Goal: Task Accomplishment & Management: Complete application form

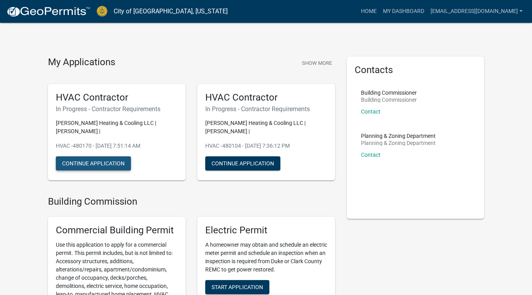
click at [110, 157] on button "Continue Application" at bounding box center [93, 164] width 75 height 14
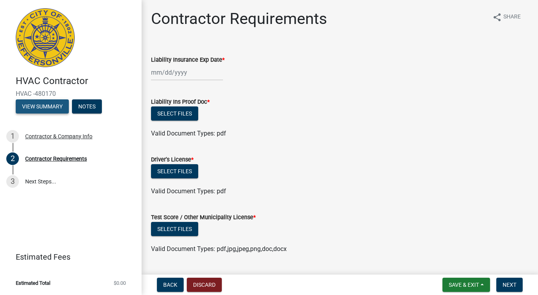
click at [57, 104] on button "View Summary" at bounding box center [42, 106] width 53 height 14
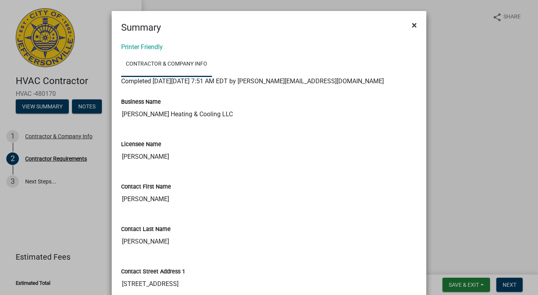
click at [413, 26] on span "×" at bounding box center [414, 25] width 5 height 11
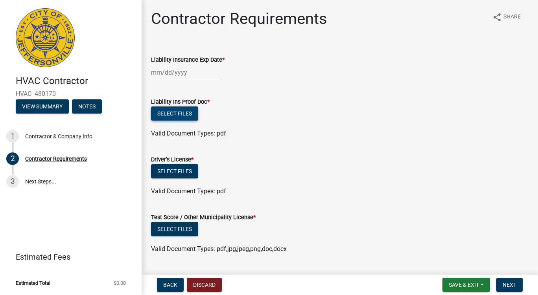
click at [189, 115] on button "Select files" at bounding box center [174, 114] width 47 height 14
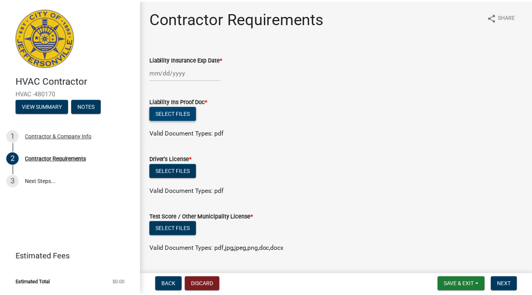
scroll to position [20, 0]
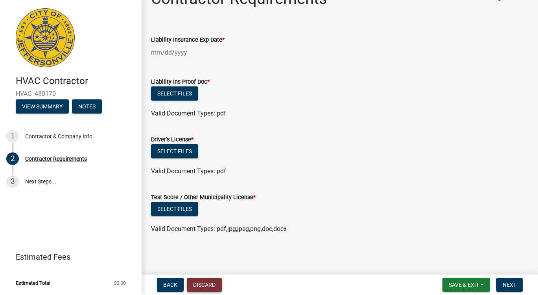
click at [208, 287] on button "Discard" at bounding box center [204, 285] width 35 height 14
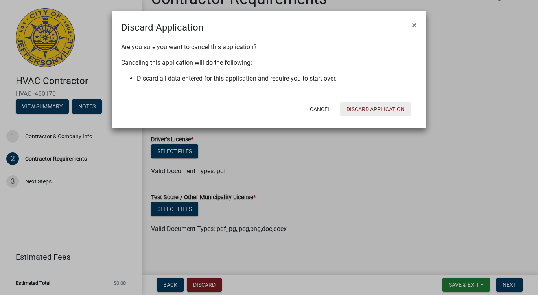
click at [369, 111] on button "Discard Application" at bounding box center [375, 109] width 71 height 14
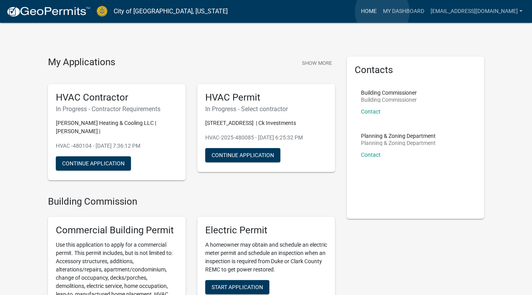
click at [380, 12] on link "Home" at bounding box center [369, 11] width 22 height 15
click at [414, 6] on link "My Dashboard" at bounding box center [404, 11] width 48 height 15
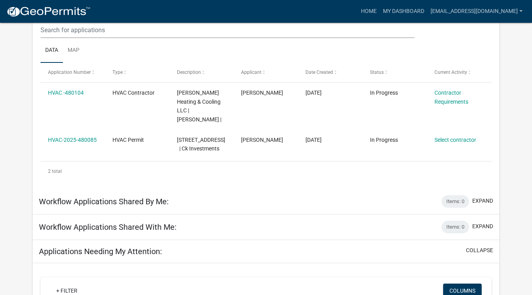
scroll to position [99, 0]
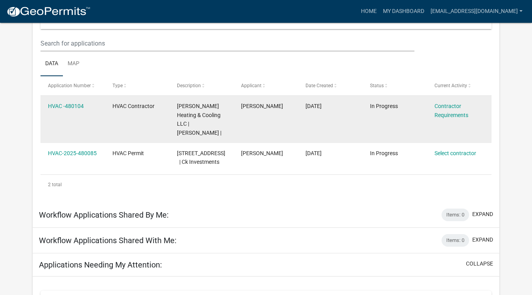
click at [448, 111] on div "Contractor Requirements" at bounding box center [459, 111] width 49 height 18
click at [446, 115] on link "Contractor Requirements" at bounding box center [452, 110] width 34 height 15
